Goal: Communication & Community: Answer question/provide support

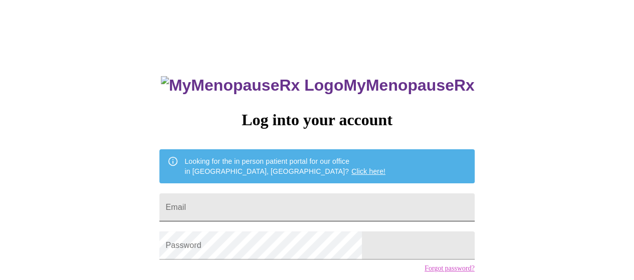
click at [238, 200] on input "Email" at bounding box center [316, 207] width 315 height 28
type input "lockemarsh@comcast.net"
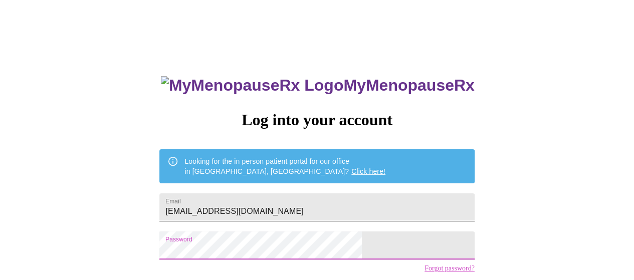
scroll to position [73, 0]
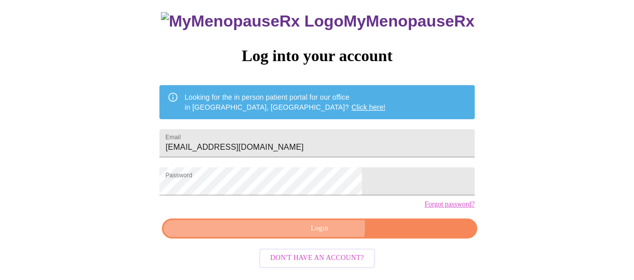
click at [319, 234] on span "Login" at bounding box center [319, 228] width 292 height 13
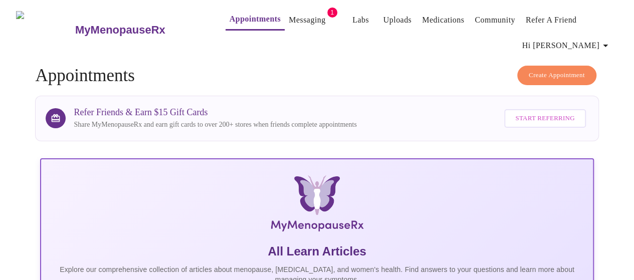
click at [289, 18] on link "Messaging" at bounding box center [307, 20] width 37 height 14
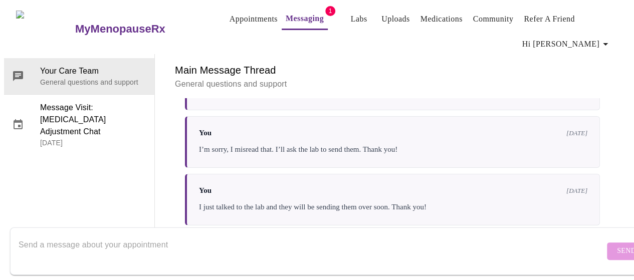
scroll to position [22, 0]
click at [228, 80] on div "You 4 days ago" at bounding box center [393, 75] width 388 height 9
click at [295, 80] on div "You 4 days ago" at bounding box center [393, 75] width 388 height 9
click at [232, 80] on div "You 4 days ago" at bounding box center [393, 75] width 388 height 9
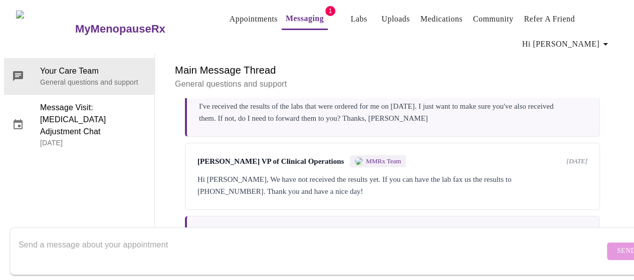
scroll to position [1782, 0]
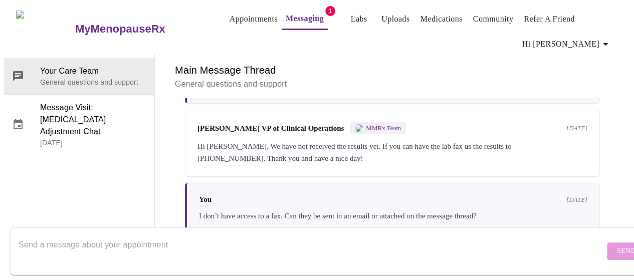
click at [235, 235] on textarea "Send a message about your appointment" at bounding box center [312, 251] width 586 height 32
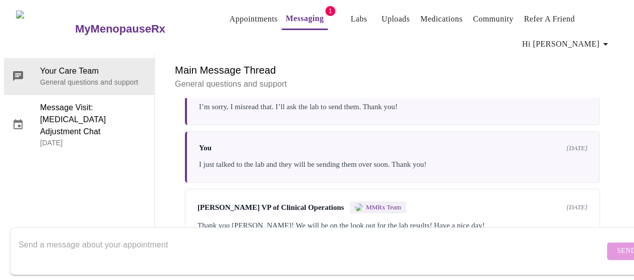
scroll to position [2073, 0]
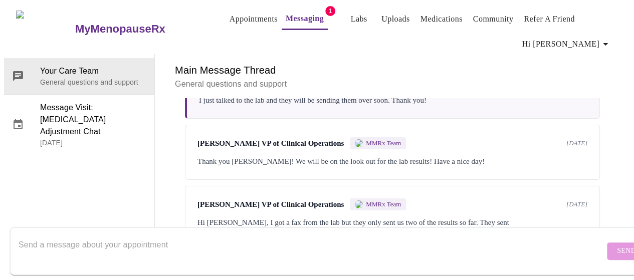
click at [69, 235] on textarea "Send a message about your appointment" at bounding box center [312, 251] width 586 height 32
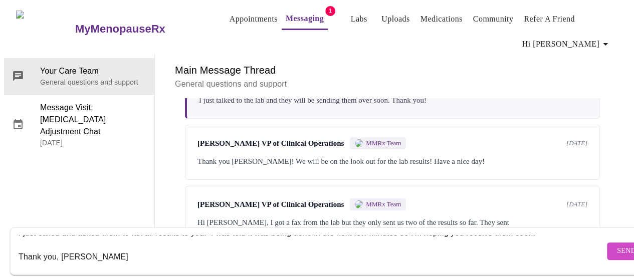
type textarea "I just called and asked them to fax all results to you. I was told it was being…"
click at [617, 245] on span "Send" at bounding box center [626, 251] width 19 height 13
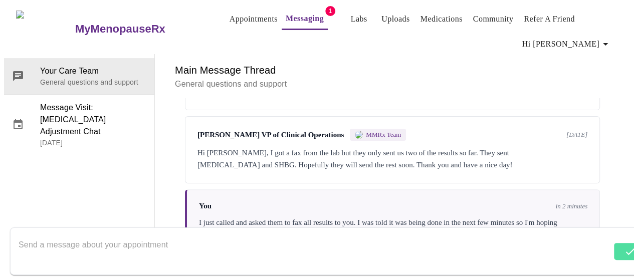
scroll to position [2146, 0]
